Goal: Task Accomplishment & Management: Use online tool/utility

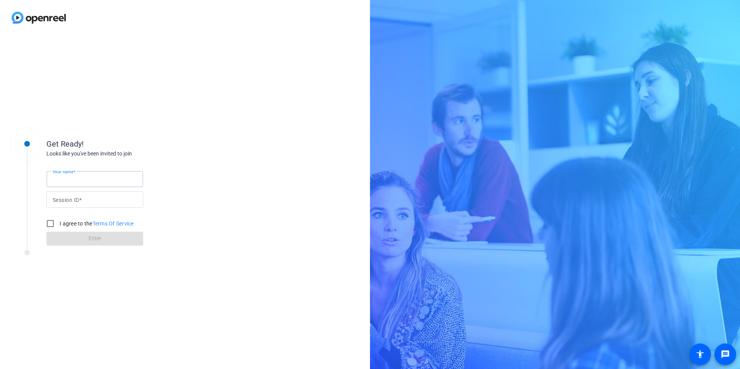
click at [87, 177] on input "Your name" at bounding box center [95, 179] width 84 height 9
click at [67, 198] on mat-label "Session ID" at bounding box center [66, 200] width 26 height 6
click at [67, 198] on input "Session ID" at bounding box center [95, 199] width 84 height 9
type input "iSPV"
click at [80, 183] on input "Your name" at bounding box center [95, 179] width 84 height 9
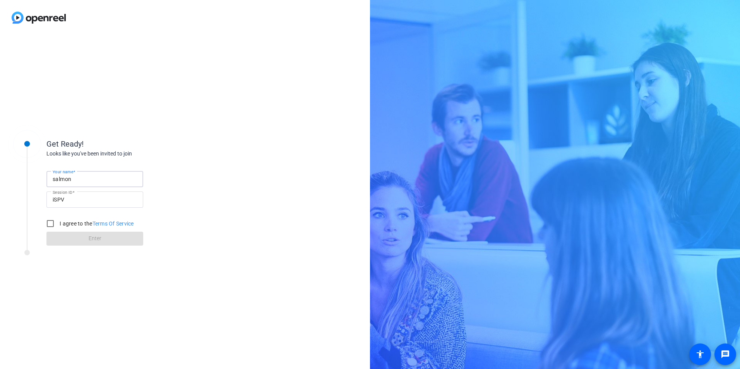
type input "salmon"
click at [191, 152] on div "Looks like you've been invited to join" at bounding box center [123, 154] width 155 height 8
click at [48, 224] on input "I agree to the Terms Of Service" at bounding box center [50, 223] width 15 height 15
checkbox input "true"
click at [74, 181] on input "salmon" at bounding box center [95, 179] width 84 height 9
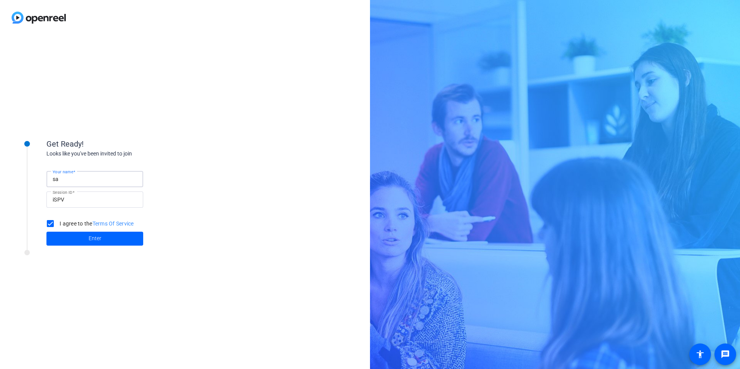
type input "s"
type input "[PERSON_NAME]"
click at [244, 150] on div "Get Ready! Looks like you've been invited to join Your name [PERSON_NAME] Sessi…" at bounding box center [185, 202] width 370 height 334
click at [100, 236] on span "Enter" at bounding box center [95, 239] width 13 height 8
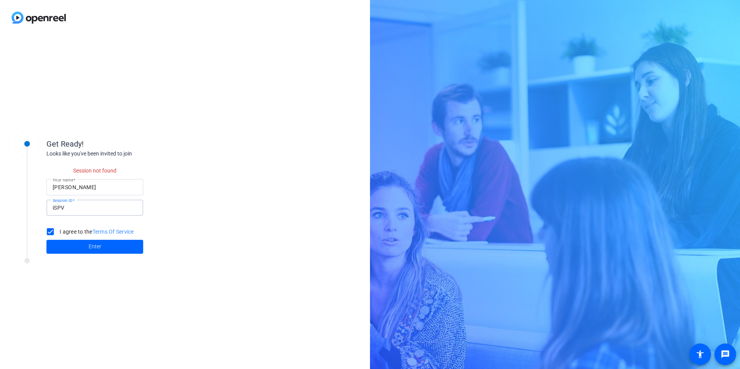
click at [67, 207] on input "iSPV" at bounding box center [95, 207] width 84 height 9
type input "iPSV"
click at [87, 247] on span at bounding box center [94, 247] width 97 height 19
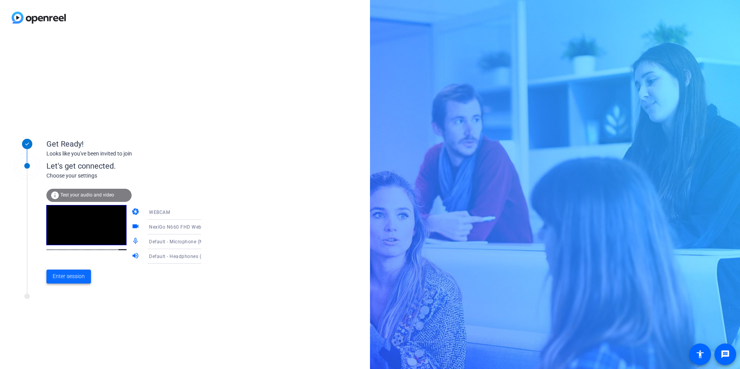
click at [64, 279] on span "Enter session" at bounding box center [69, 276] width 32 height 8
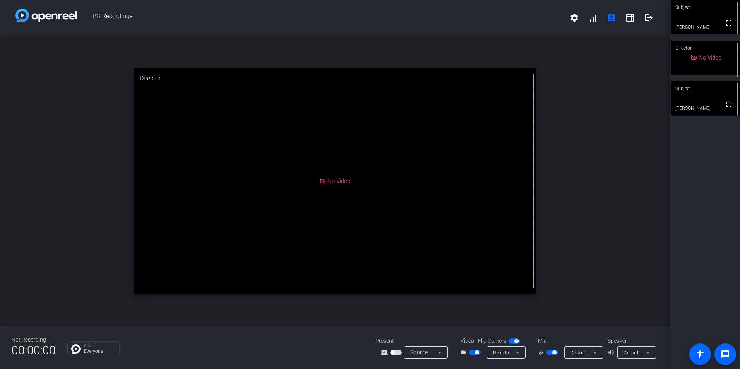
click at [598, 104] on div "open_in_new Director No Video" at bounding box center [335, 181] width 670 height 291
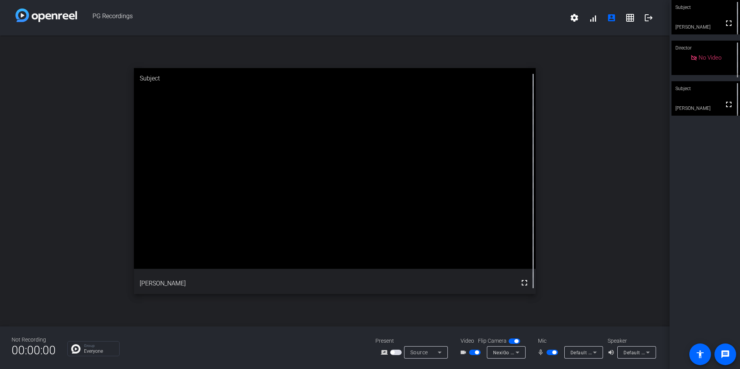
click at [711, 16] on video at bounding box center [706, 17] width 69 height 34
click at [147, 77] on div "Subject" at bounding box center [335, 78] width 402 height 21
drag, startPoint x: 208, startPoint y: 81, endPoint x: 262, endPoint y: 84, distance: 54.3
click at [262, 84] on div "Subject" at bounding box center [335, 78] width 402 height 21
click at [548, 352] on span "button" at bounding box center [549, 353] width 4 height 4
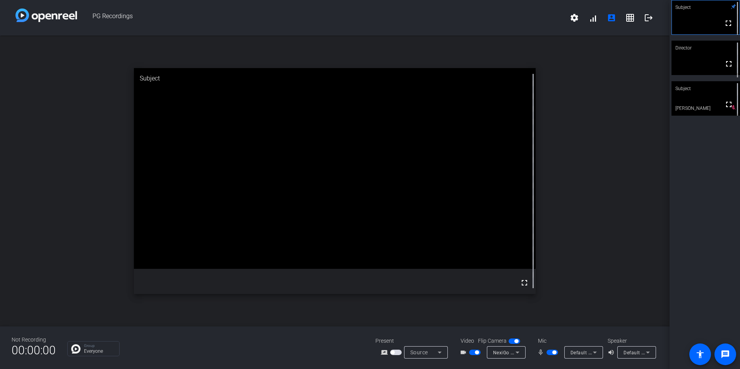
click at [549, 353] on span "button" at bounding box center [553, 352] width 12 height 5
click at [477, 354] on span "button" at bounding box center [477, 353] width 4 height 4
